Goal: Navigation & Orientation: Find specific page/section

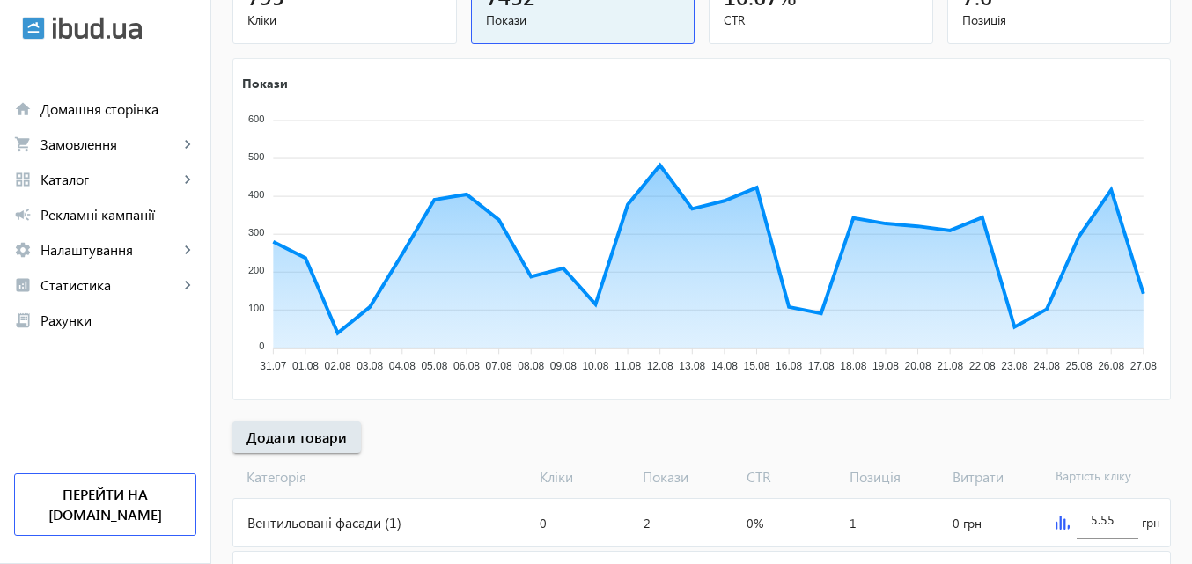
scroll to position [352, 0]
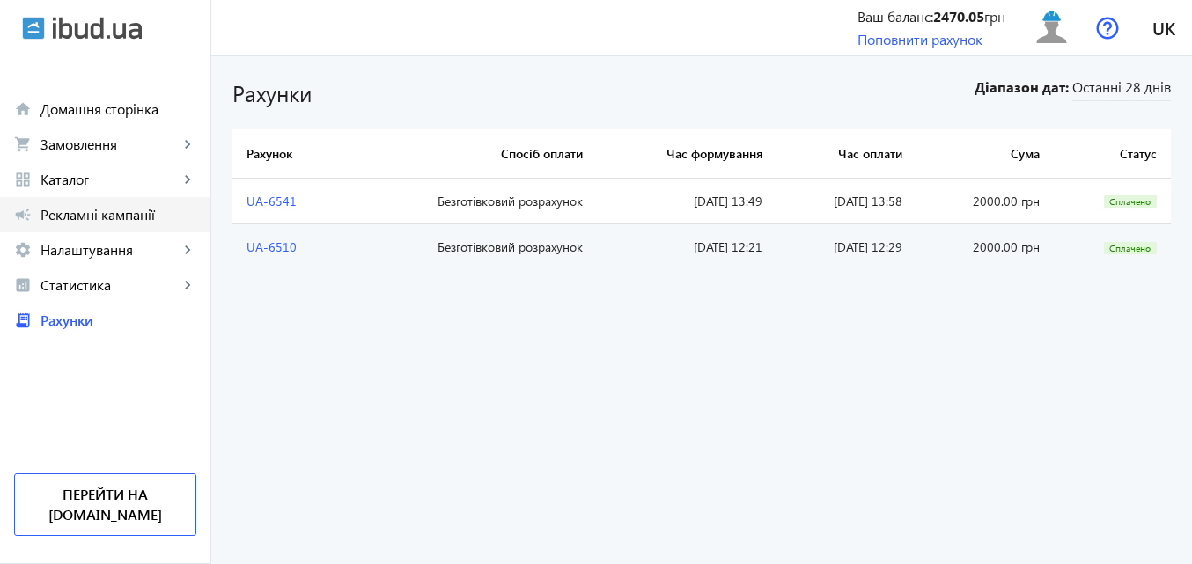
click at [113, 208] on span "Рекламні кампанії" at bounding box center [118, 215] width 156 height 18
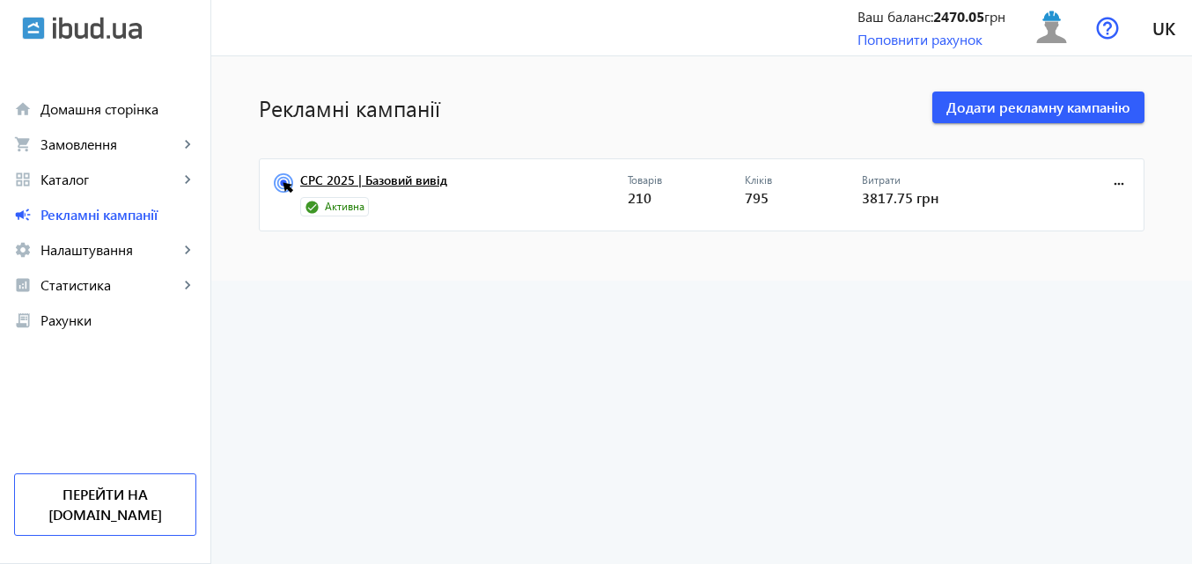
click at [415, 182] on link "CPC 2025 | Базовий вивід" at bounding box center [463, 185] width 327 height 25
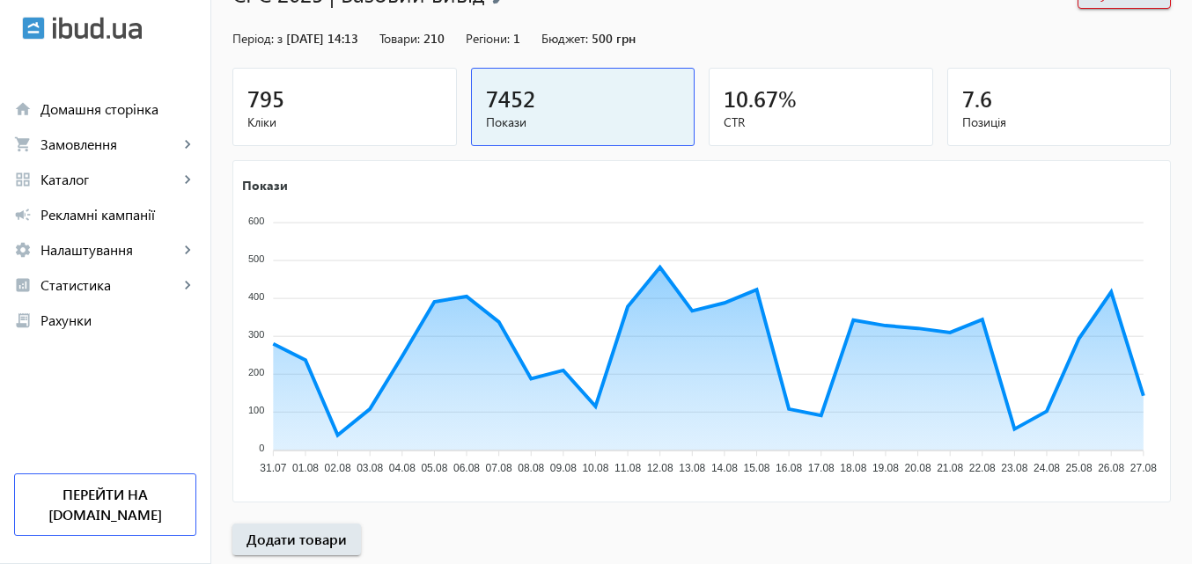
scroll to position [176, 0]
